Goal: Find specific page/section: Find specific page/section

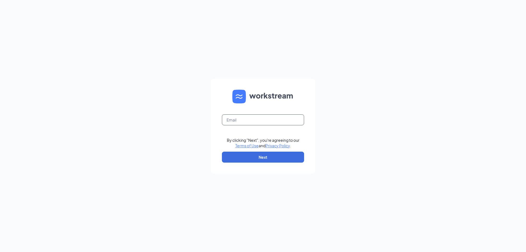
click at [259, 121] on input "text" at bounding box center [263, 119] width 82 height 11
type input "[PERSON_NAME][EMAIL_ADDRESS][PERSON_NAME][DOMAIN_NAME]"
click at [272, 154] on button "Next" at bounding box center [263, 157] width 82 height 11
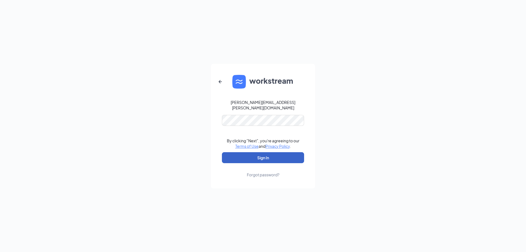
click at [289, 156] on button "Sign In" at bounding box center [263, 157] width 82 height 11
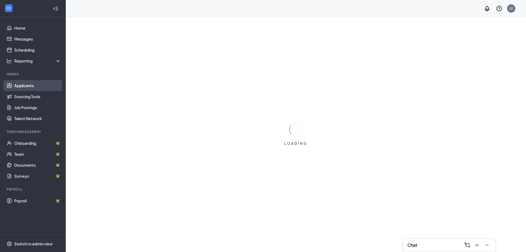
click at [33, 85] on link "Applicants" at bounding box center [37, 85] width 47 height 11
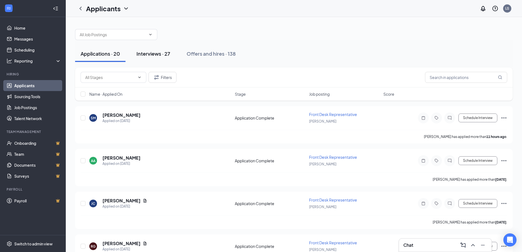
click at [161, 55] on div "Interviews · 27" at bounding box center [153, 53] width 34 height 7
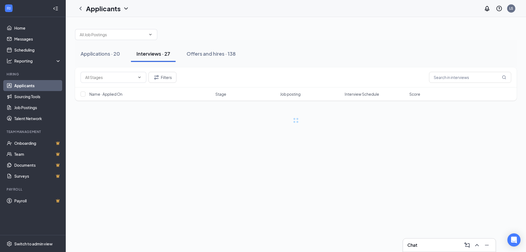
click at [356, 93] on span "Interview Schedule" at bounding box center [362, 93] width 35 height 5
